Goal: Book appointment/travel/reservation

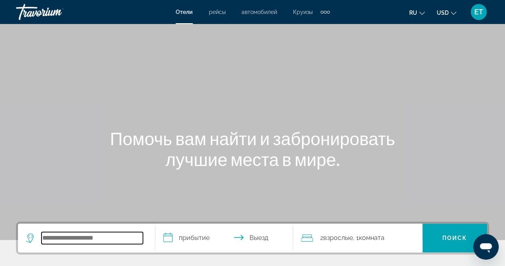
click at [90, 234] on input "Search hotel destination" at bounding box center [92, 238] width 101 height 12
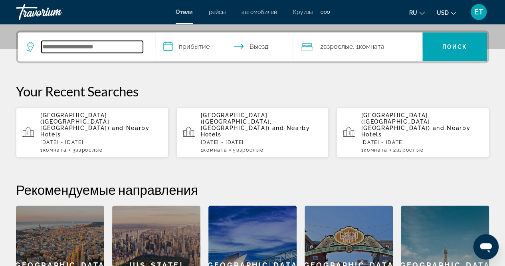
scroll to position [195, 0]
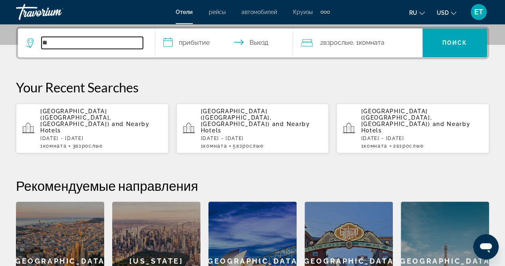
type input "*"
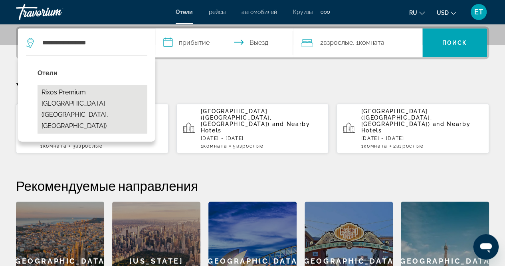
click at [109, 90] on button "Rixos Premium [GEOGRAPHIC_DATA] ([GEOGRAPHIC_DATA], [GEOGRAPHIC_DATA])" at bounding box center [93, 109] width 110 height 49
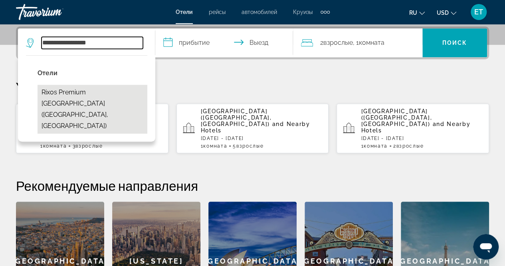
type input "**********"
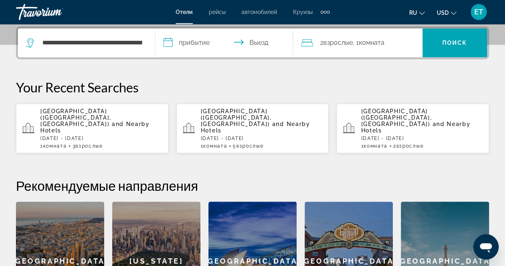
click at [197, 46] on input "**********" at bounding box center [225, 43] width 141 height 31
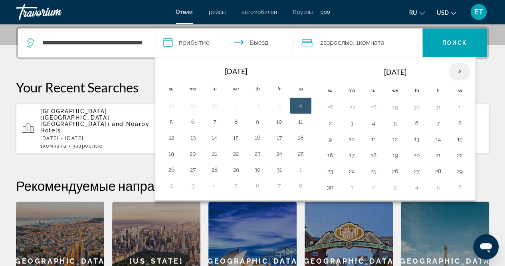
click at [457, 75] on th "Next month" at bounding box center [460, 72] width 22 height 18
click at [174, 70] on th "Previous month" at bounding box center [172, 72] width 22 height 18
click at [191, 150] on button "20" at bounding box center [193, 153] width 13 height 11
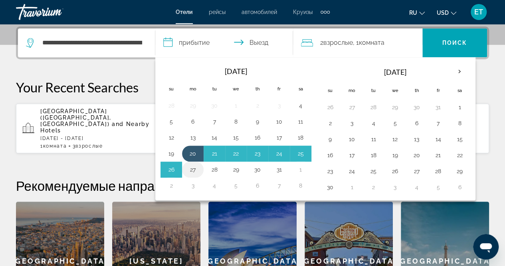
click at [193, 165] on button "27" at bounding box center [193, 169] width 13 height 11
type input "**********"
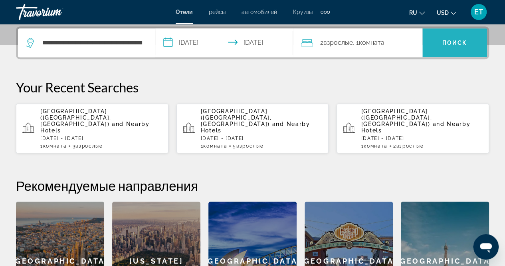
click at [441, 49] on span "Search" at bounding box center [455, 42] width 65 height 19
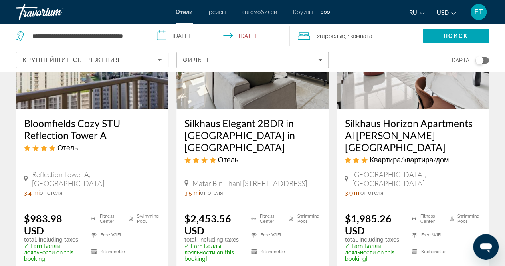
scroll to position [1161, 0]
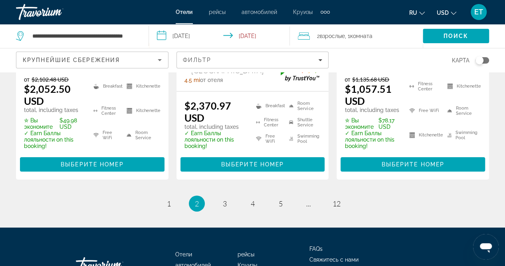
scroll to position [1239, 0]
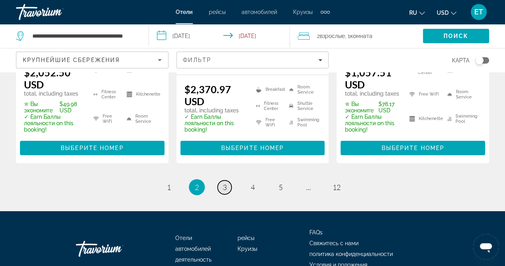
click at [225, 183] on span "3" at bounding box center [225, 187] width 4 height 9
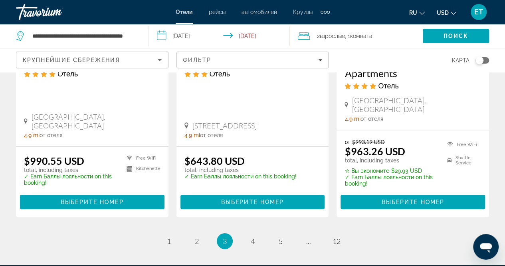
scroll to position [1258, 0]
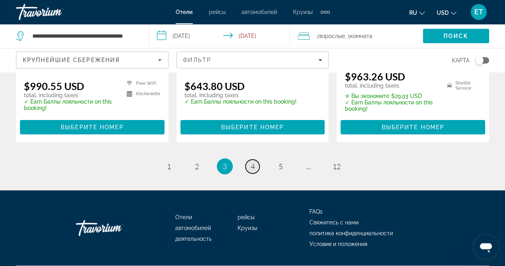
click at [251, 162] on span "4" at bounding box center [253, 166] width 4 height 9
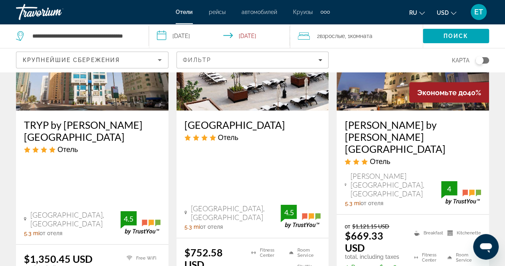
scroll to position [808, 0]
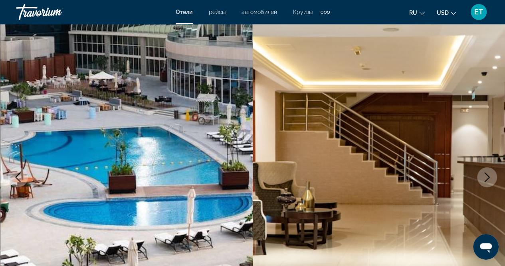
scroll to position [22, 0]
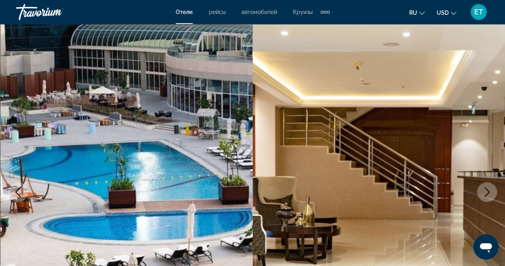
click at [482, 187] on button "Next image" at bounding box center [487, 192] width 20 height 20
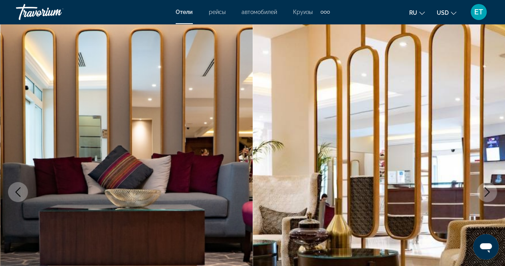
click at [482, 187] on button "Next image" at bounding box center [487, 192] width 20 height 20
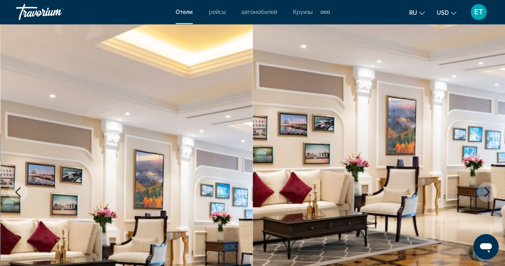
click at [482, 187] on button "Next image" at bounding box center [487, 192] width 20 height 20
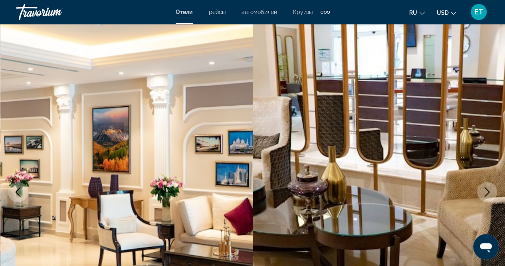
click at [482, 187] on button "Next image" at bounding box center [487, 192] width 20 height 20
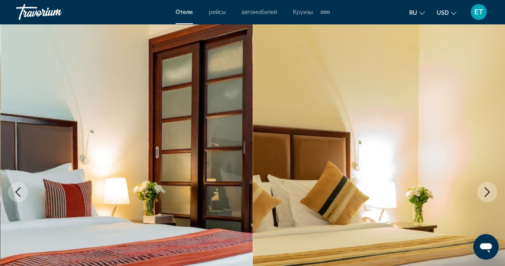
click at [482, 187] on button "Next image" at bounding box center [487, 192] width 20 height 20
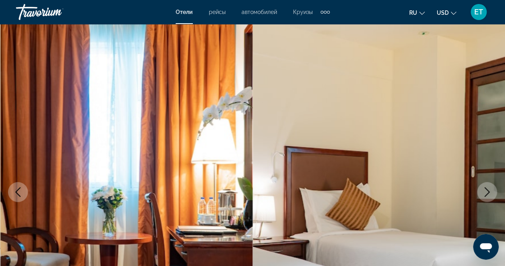
click at [482, 187] on button "Next image" at bounding box center [487, 192] width 20 height 20
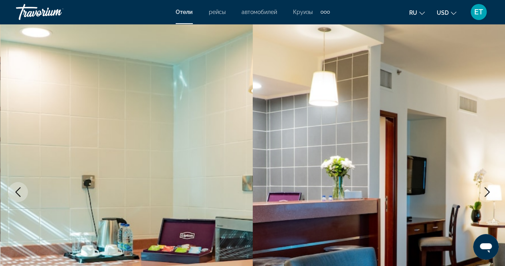
click at [482, 187] on button "Next image" at bounding box center [487, 192] width 20 height 20
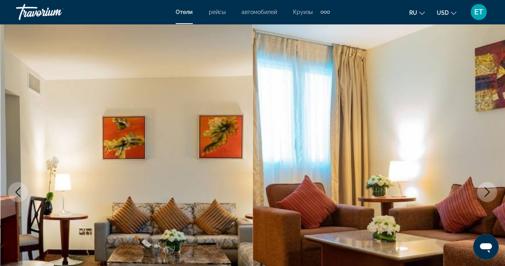
click at [482, 187] on button "Next image" at bounding box center [487, 192] width 20 height 20
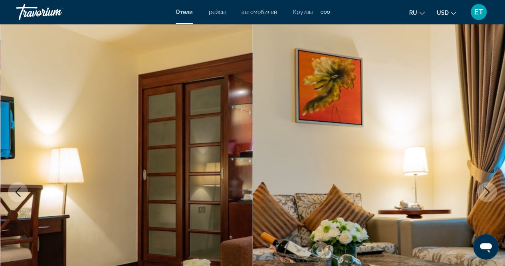
click at [482, 187] on button "Next image" at bounding box center [487, 192] width 20 height 20
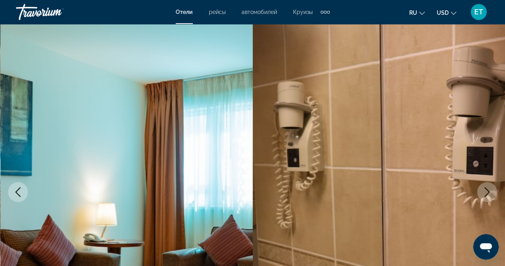
click at [482, 187] on button "Next image" at bounding box center [487, 192] width 20 height 20
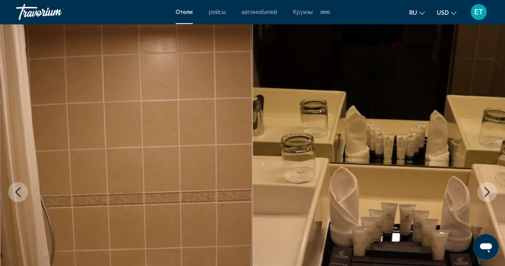
click at [482, 187] on button "Next image" at bounding box center [487, 192] width 20 height 20
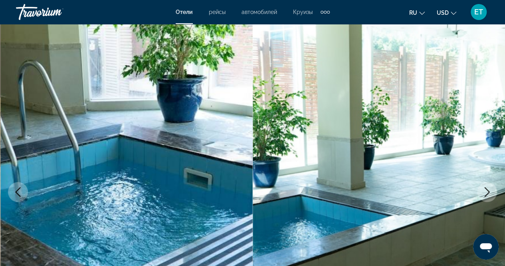
click at [482, 187] on button "Next image" at bounding box center [487, 192] width 20 height 20
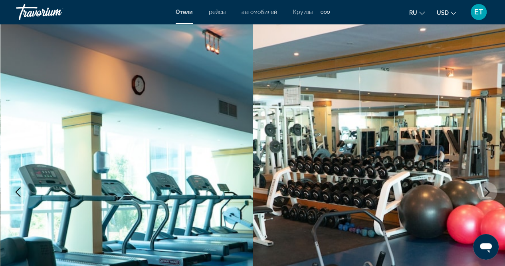
click at [482, 187] on button "Next image" at bounding box center [487, 192] width 20 height 20
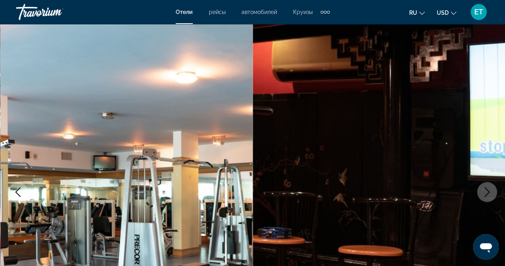
click at [482, 187] on button "Next image" at bounding box center [487, 192] width 20 height 20
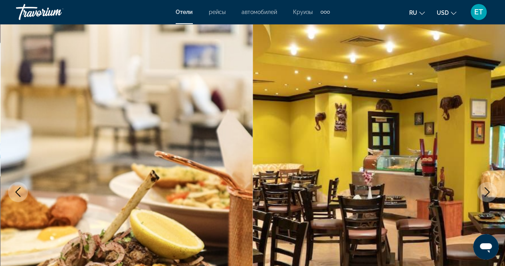
click at [482, 187] on button "Next image" at bounding box center [487, 192] width 20 height 20
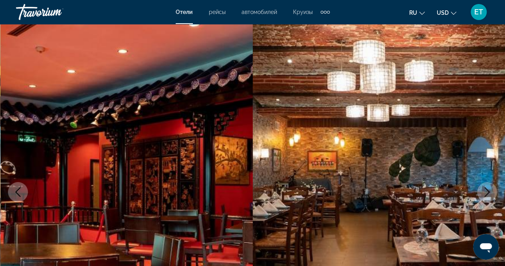
click at [482, 187] on button "Next image" at bounding box center [487, 192] width 20 height 20
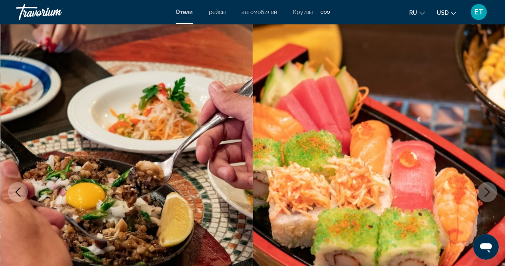
click at [482, 187] on button "Next image" at bounding box center [487, 192] width 20 height 20
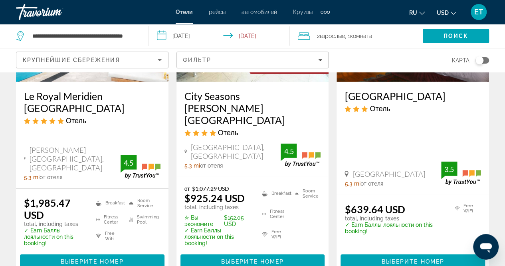
scroll to position [1192, 0]
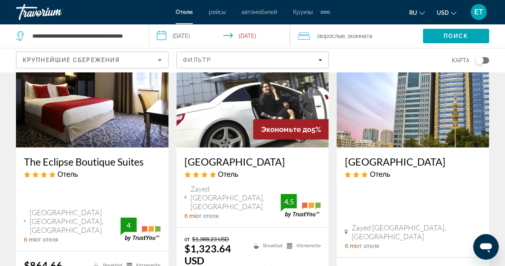
scroll to position [1269, 0]
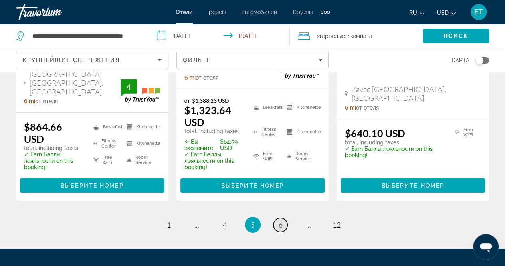
click at [280, 220] on span "6" at bounding box center [281, 224] width 4 height 9
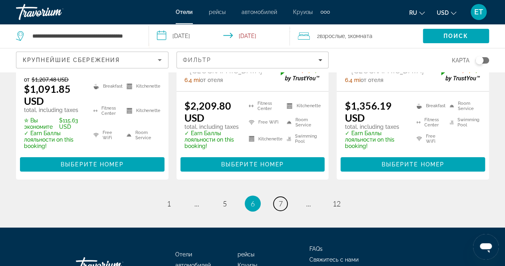
scroll to position [1284, 0]
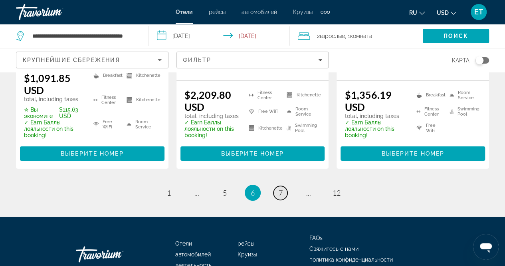
click at [277, 186] on link "page 7" at bounding box center [281, 193] width 14 height 14
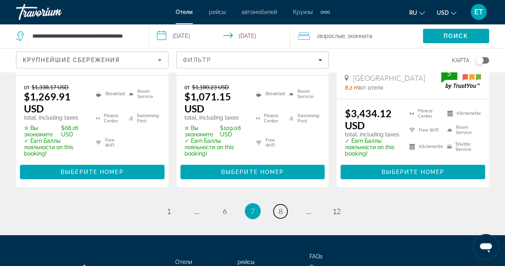
scroll to position [1256, 0]
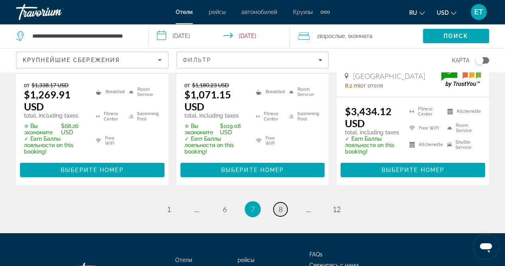
drag, startPoint x: 285, startPoint y: 165, endPoint x: 280, endPoint y: 166, distance: 4.9
click at [280, 205] on span "8" at bounding box center [281, 209] width 4 height 9
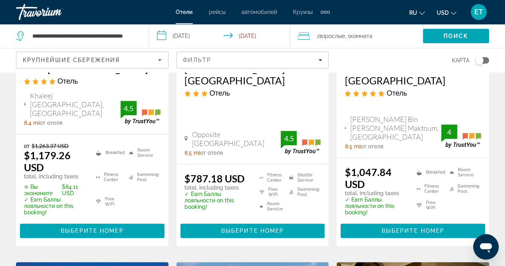
scroll to position [174, 0]
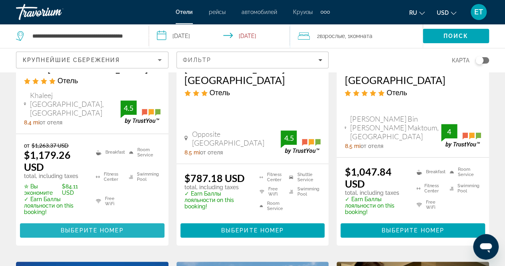
click at [127, 221] on span "Main content" at bounding box center [92, 230] width 145 height 19
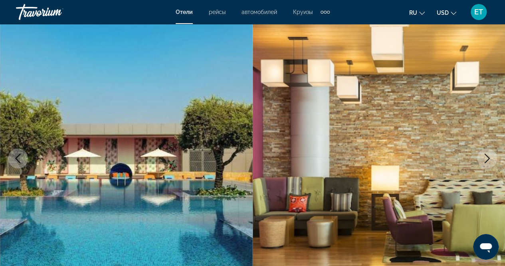
scroll to position [56, 0]
click at [485, 155] on icon "Next image" at bounding box center [488, 158] width 10 height 10
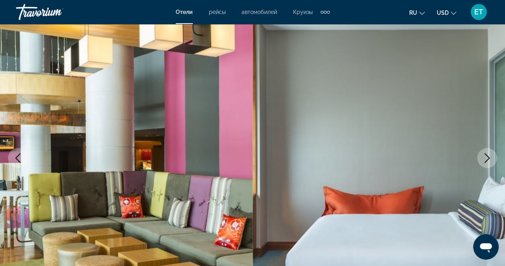
click at [485, 155] on icon "Next image" at bounding box center [488, 158] width 10 height 10
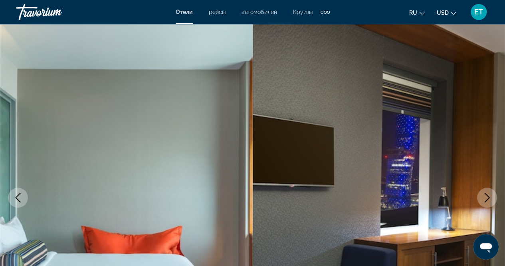
scroll to position [0, 0]
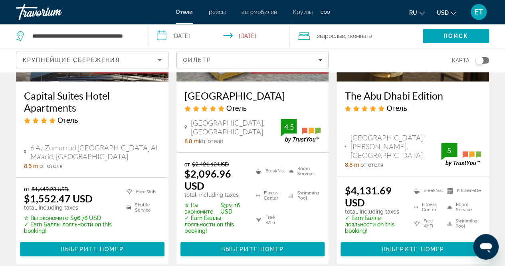
scroll to position [1191, 0]
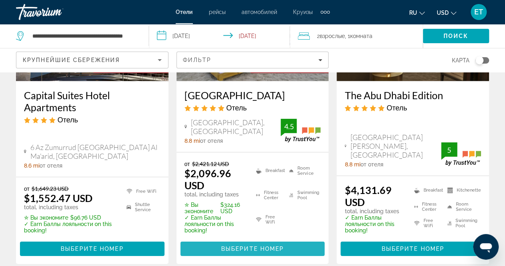
click at [230, 245] on span "Выберите номер" at bounding box center [252, 248] width 63 height 6
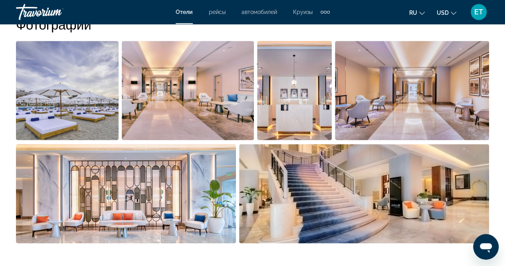
scroll to position [552, 0]
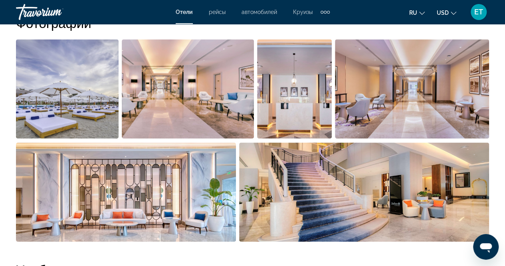
click at [245, 155] on img "Open full-screen image slider" at bounding box center [364, 191] width 250 height 99
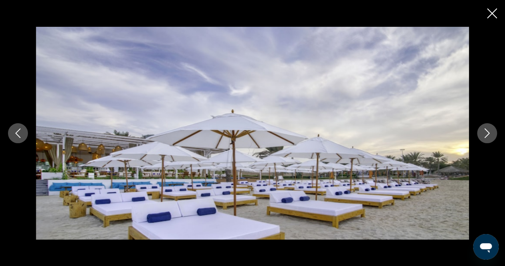
scroll to position [616, 0]
click at [480, 133] on button "Next image" at bounding box center [487, 133] width 20 height 20
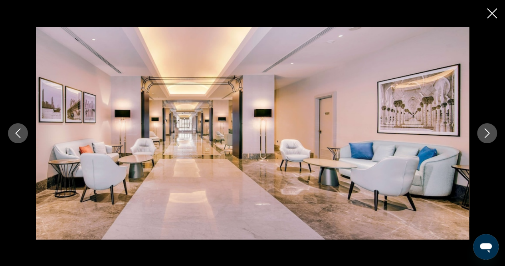
click at [480, 133] on button "Next image" at bounding box center [487, 133] width 20 height 20
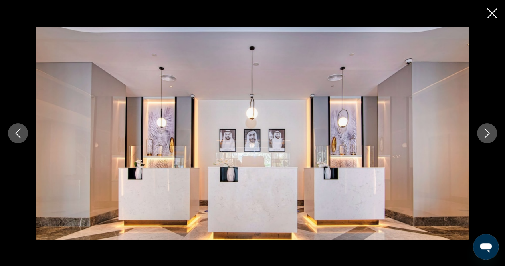
click at [480, 133] on button "Next image" at bounding box center [487, 133] width 20 height 20
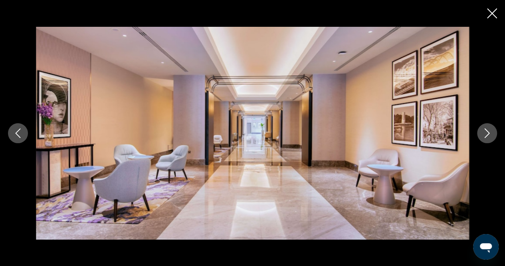
click at [480, 133] on button "Next image" at bounding box center [487, 133] width 20 height 20
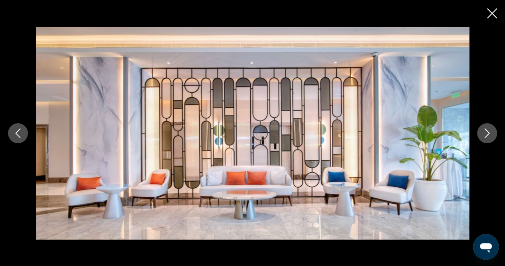
click at [480, 133] on button "Next image" at bounding box center [487, 133] width 20 height 20
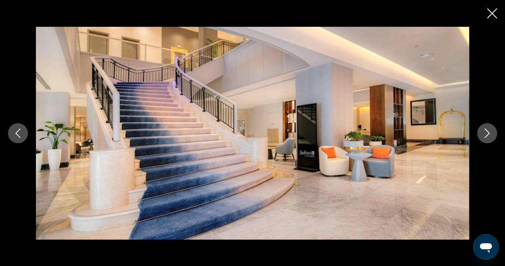
click at [480, 133] on button "Next image" at bounding box center [487, 133] width 20 height 20
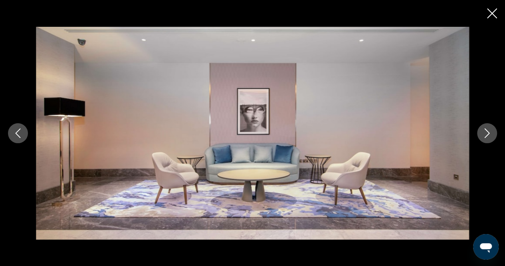
click at [480, 133] on button "Next image" at bounding box center [487, 133] width 20 height 20
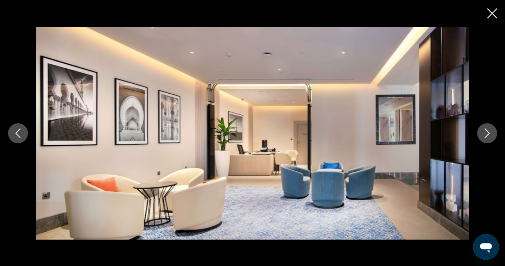
click at [480, 133] on button "Next image" at bounding box center [487, 133] width 20 height 20
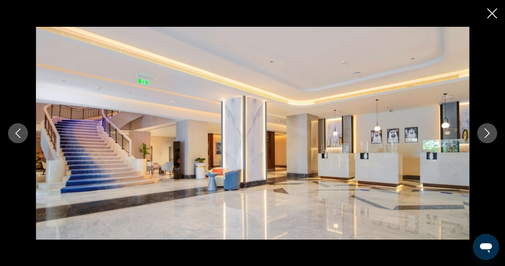
click at [480, 133] on button "Next image" at bounding box center [487, 133] width 20 height 20
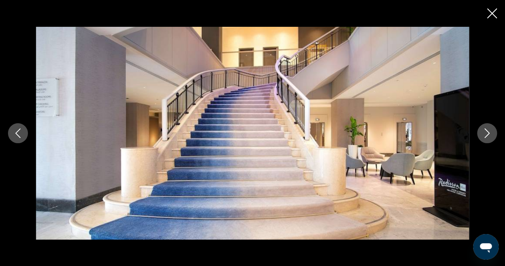
click at [480, 133] on button "Next image" at bounding box center [487, 133] width 20 height 20
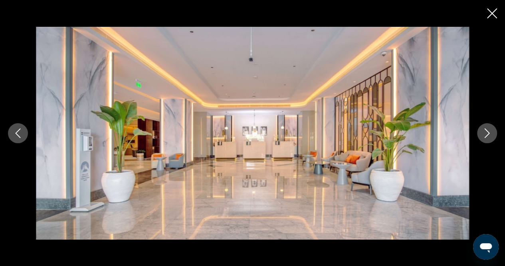
click at [480, 133] on button "Next image" at bounding box center [487, 133] width 20 height 20
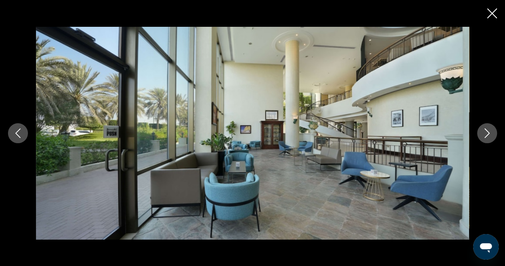
click at [480, 133] on button "Next image" at bounding box center [487, 133] width 20 height 20
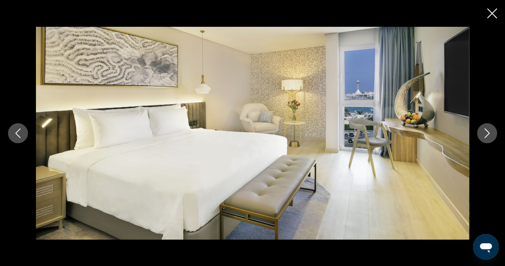
click at [480, 133] on button "Next image" at bounding box center [487, 133] width 20 height 20
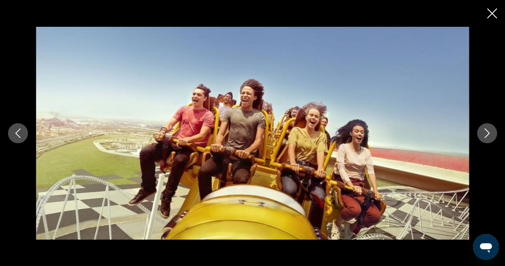
click at [480, 133] on button "Next image" at bounding box center [487, 133] width 20 height 20
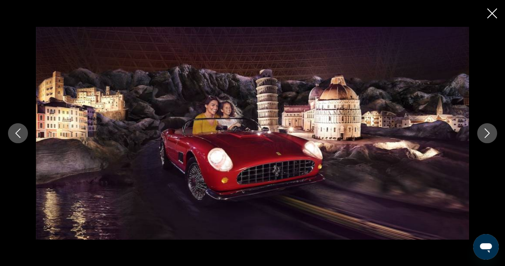
click at [480, 133] on button "Next image" at bounding box center [487, 133] width 20 height 20
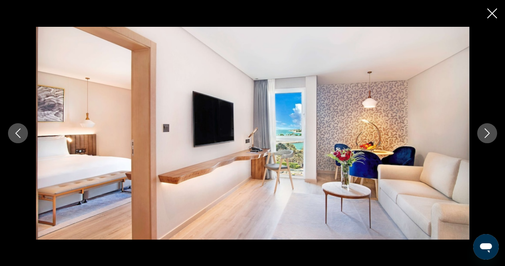
click at [480, 133] on button "Next image" at bounding box center [487, 133] width 20 height 20
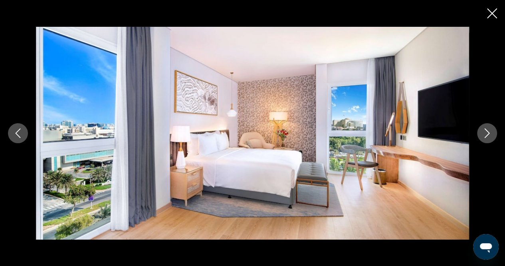
click at [480, 133] on button "Next image" at bounding box center [487, 133] width 20 height 20
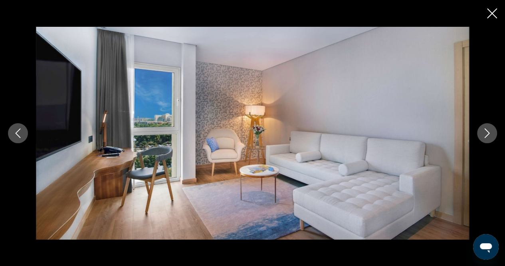
click at [486, 12] on div "prev next" at bounding box center [252, 133] width 505 height 266
click at [495, 13] on icon "Close slideshow" at bounding box center [492, 13] width 10 height 10
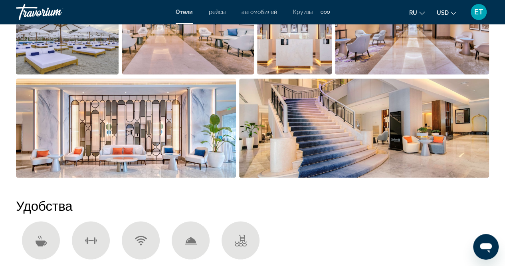
click at [325, 13] on div "Extra navigation items" at bounding box center [325, 12] width 3 height 3
click at [314, 24] on span "деятельность" at bounding box center [305, 27] width 36 height 6
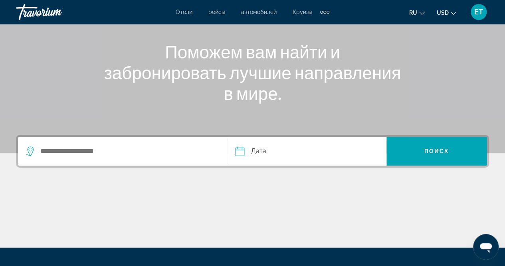
scroll to position [87, 0]
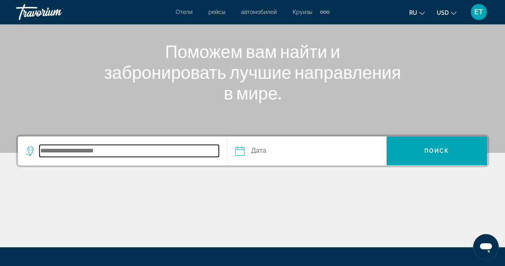
click at [153, 152] on input "Search destination" at bounding box center [129, 151] width 179 height 12
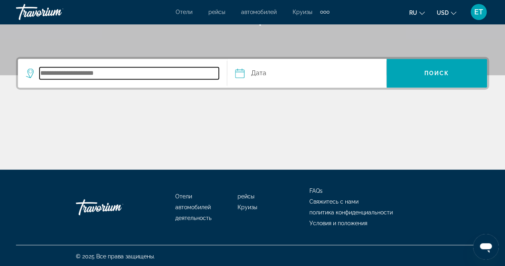
scroll to position [165, 0]
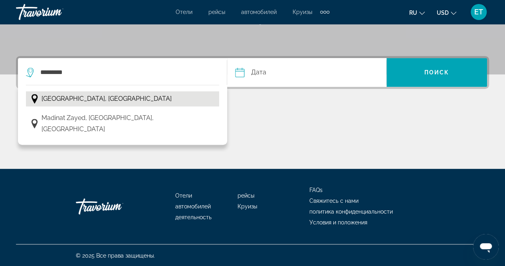
click at [115, 105] on button "[GEOGRAPHIC_DATA], [GEOGRAPHIC_DATA]" at bounding box center [122, 98] width 193 height 15
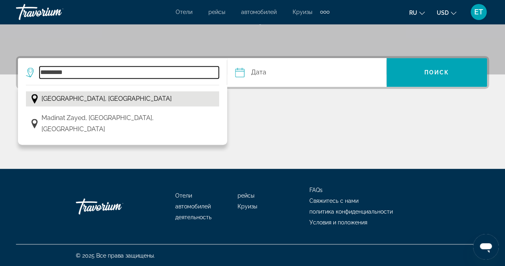
type input "**********"
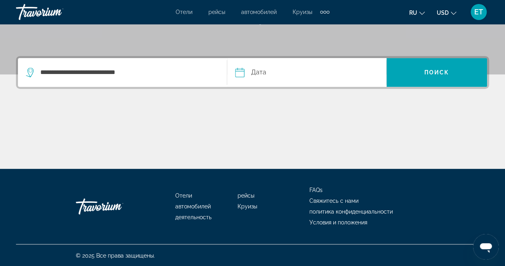
click at [257, 70] on input "Date" at bounding box center [272, 73] width 79 height 31
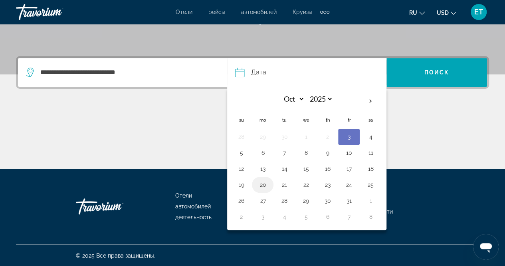
click at [263, 183] on button "20" at bounding box center [262, 184] width 13 height 11
type input "**********"
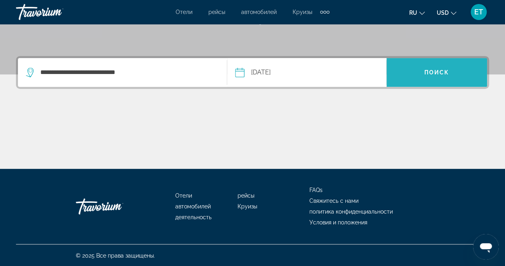
click at [438, 79] on span "Search" at bounding box center [437, 72] width 101 height 19
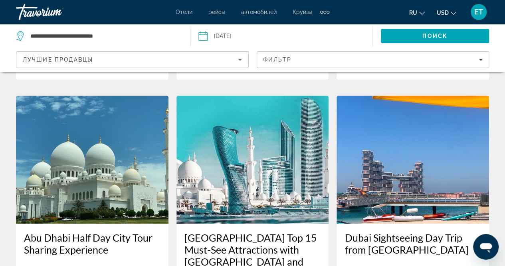
scroll to position [443, 0]
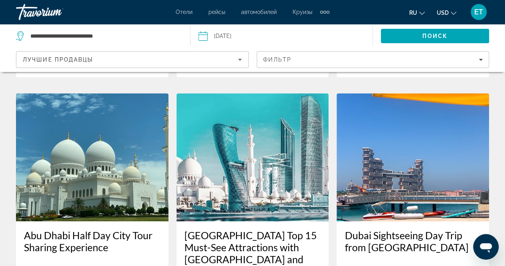
click at [451, 14] on icon "Change currency" at bounding box center [454, 13] width 6 height 6
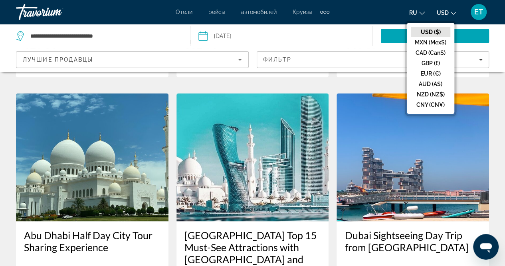
click at [418, 8] on button "ru English Español Français Italiano Português русский" at bounding box center [417, 13] width 16 height 12
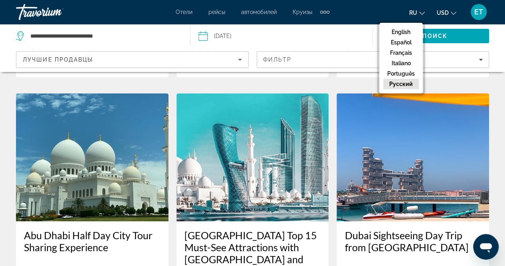
click at [403, 81] on button "русский" at bounding box center [402, 84] width 36 height 10
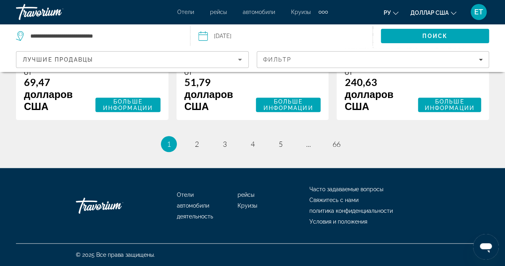
scroll to position [1781, 0]
click at [195, 145] on font "2" at bounding box center [197, 143] width 4 height 9
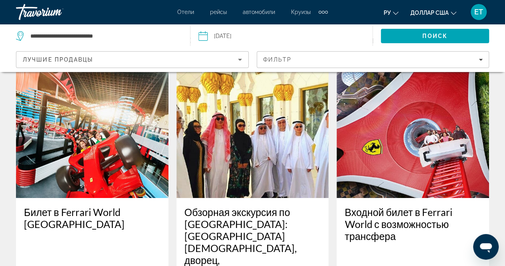
scroll to position [1346, 0]
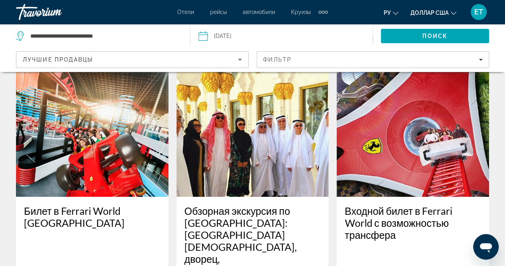
click at [183, 11] on font "Отели" at bounding box center [185, 12] width 17 height 6
